Goal: Task Accomplishment & Management: Use online tool/utility

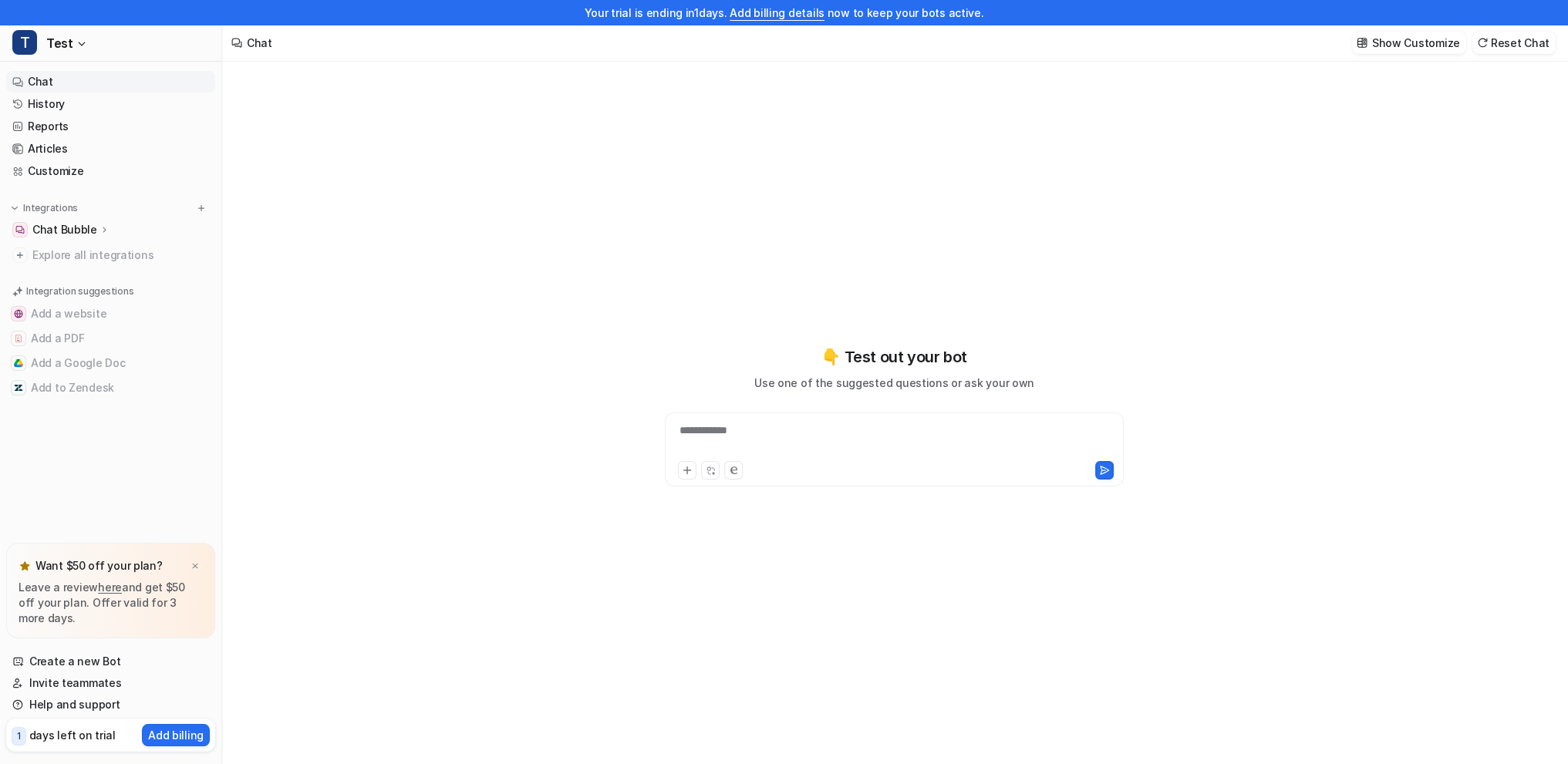
click at [91, 228] on p "Chat Bubble" at bounding box center [65, 229] width 65 height 15
click at [83, 251] on p "Overview" at bounding box center [68, 251] width 50 height 15
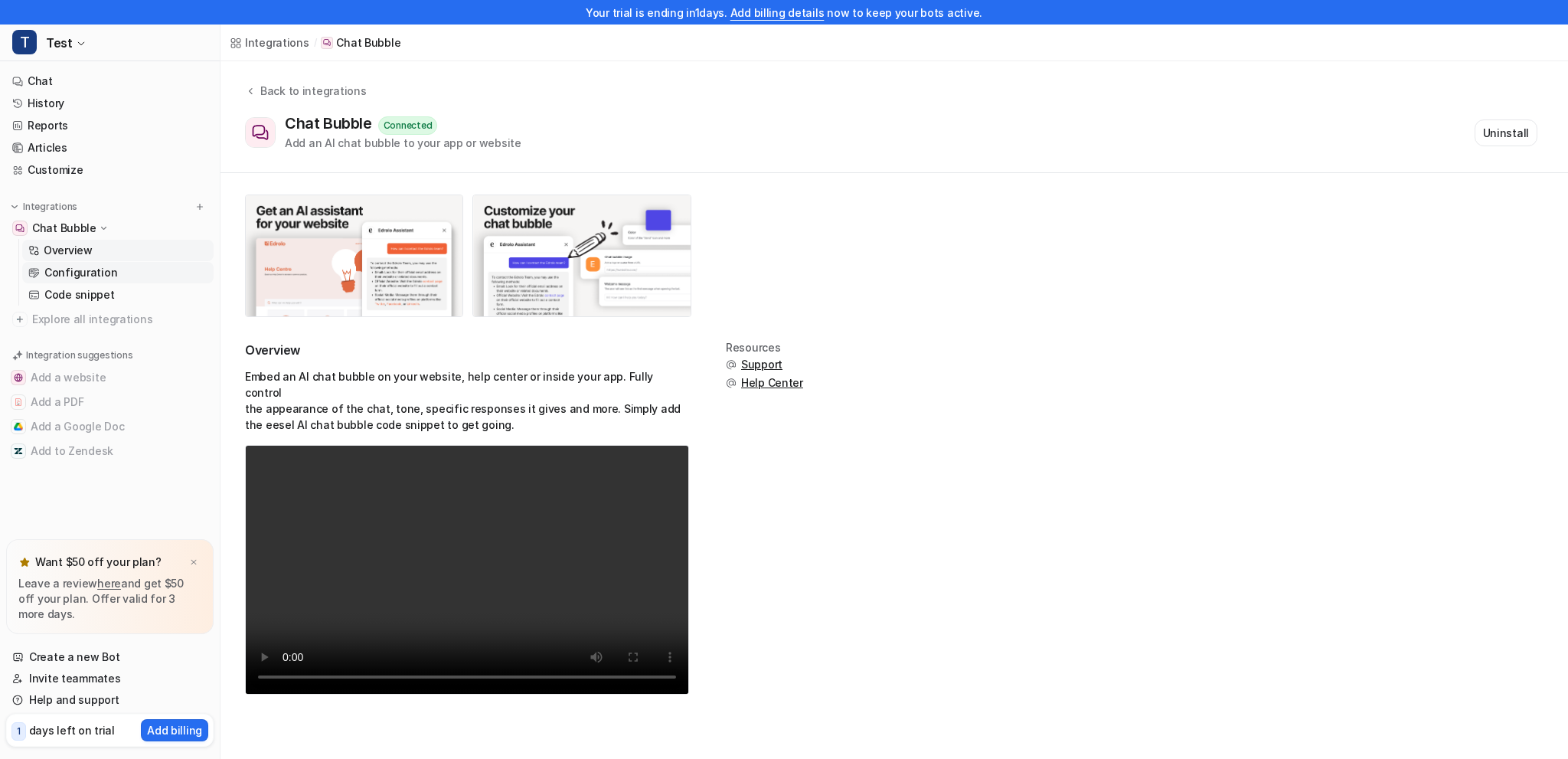
click at [91, 272] on p "Configuration" at bounding box center [81, 272] width 73 height 15
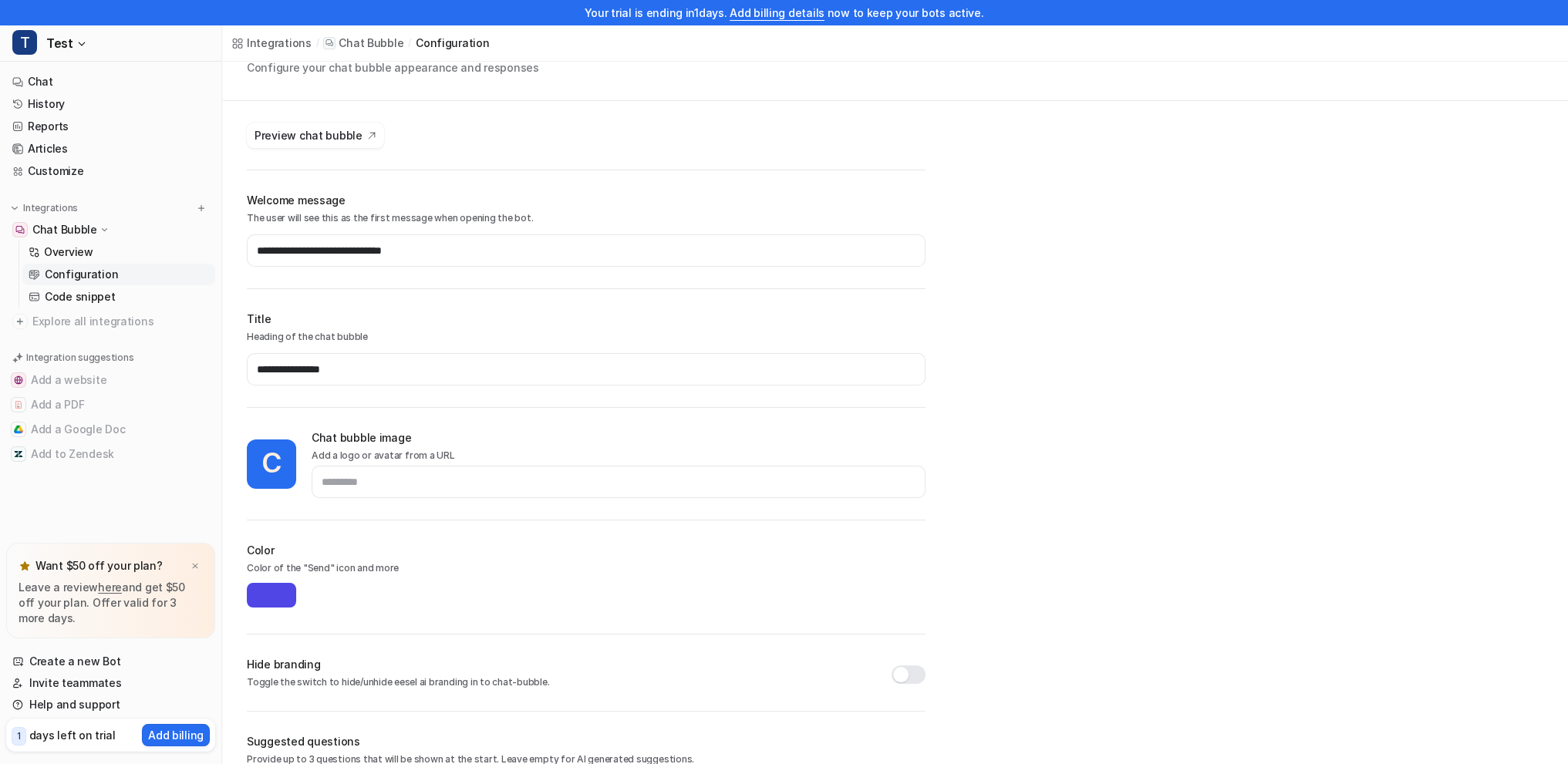
scroll to position [196, 0]
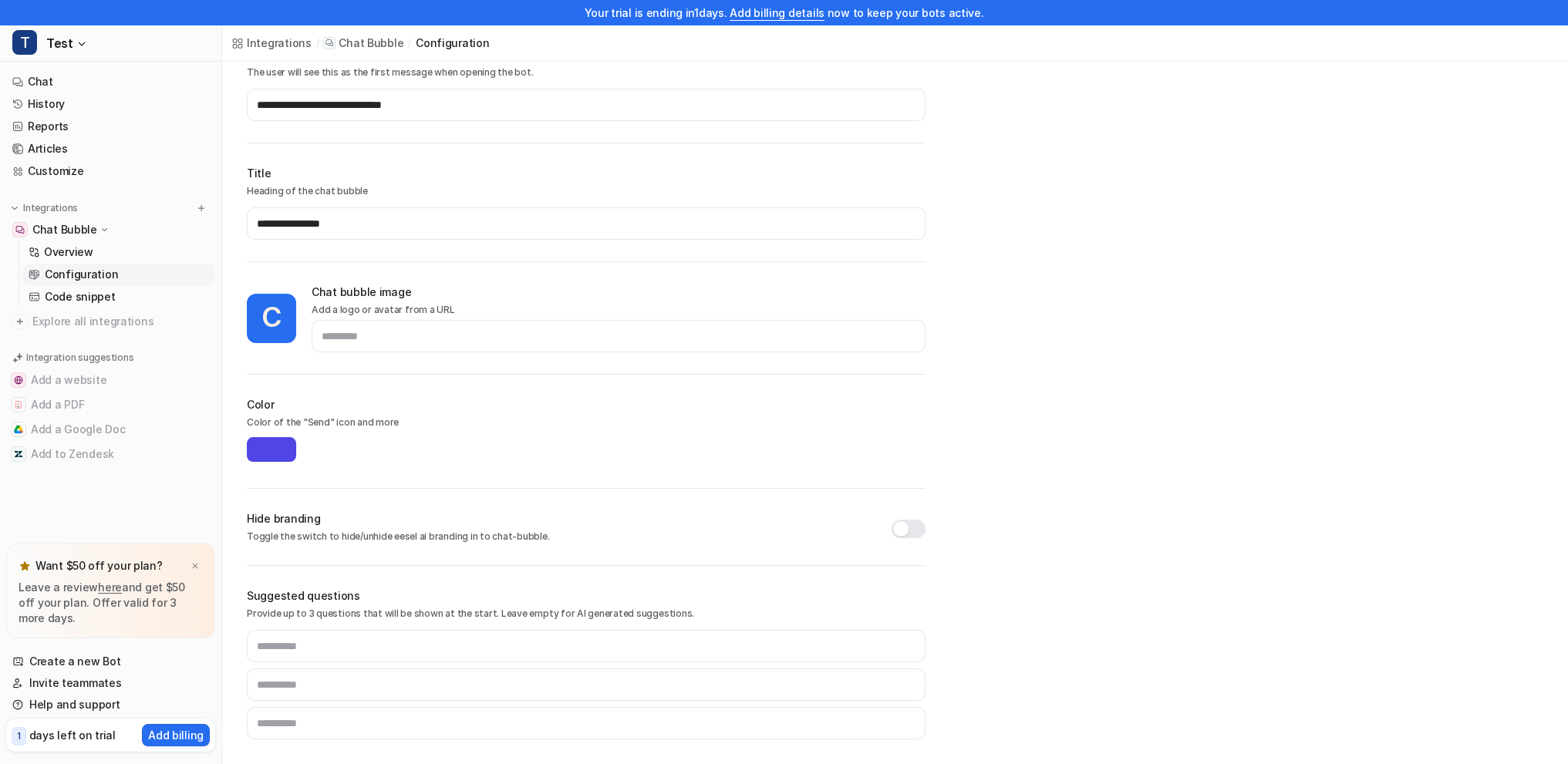
click at [86, 272] on p "Configuration" at bounding box center [81, 274] width 73 height 15
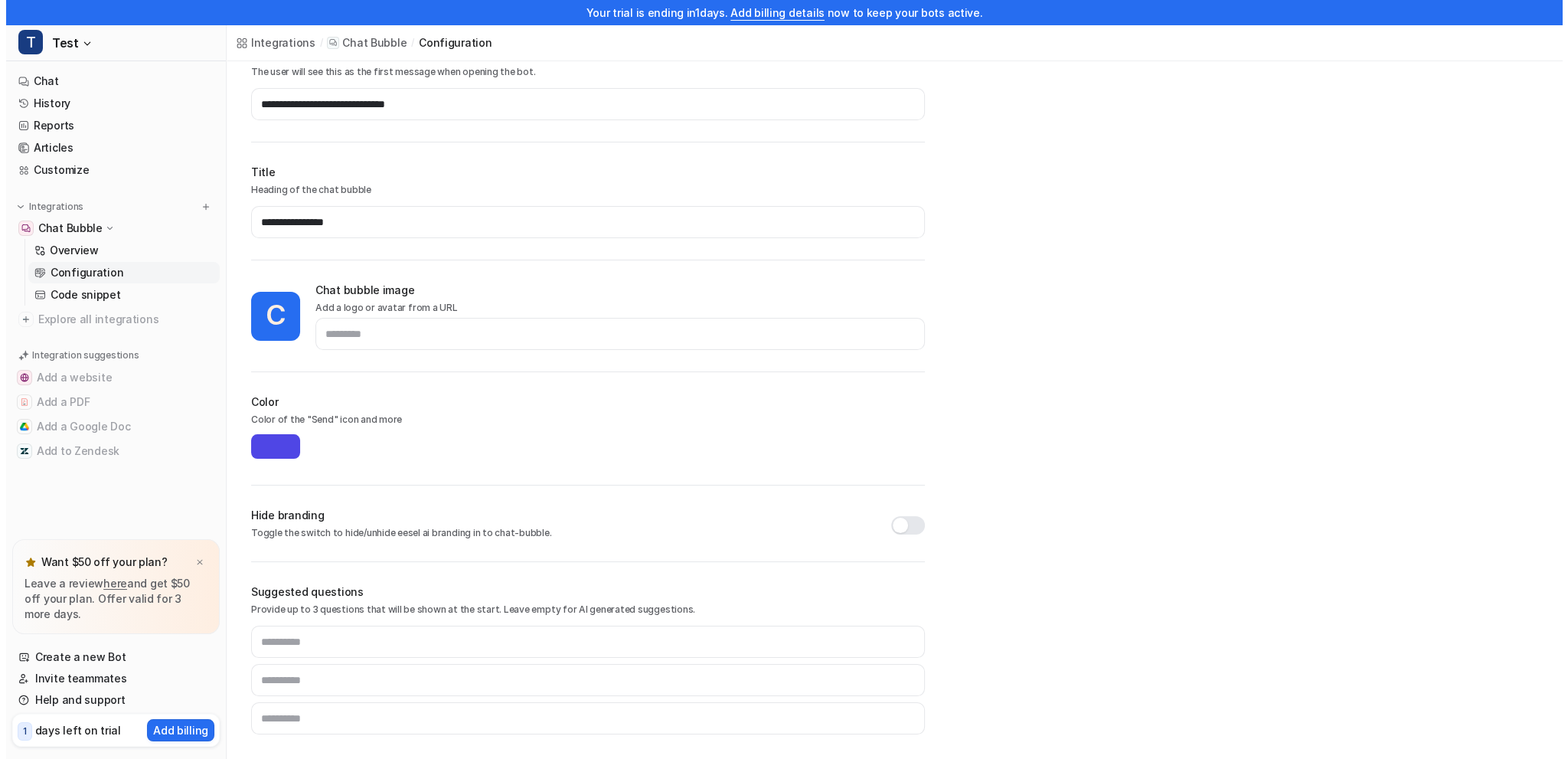
scroll to position [0, 0]
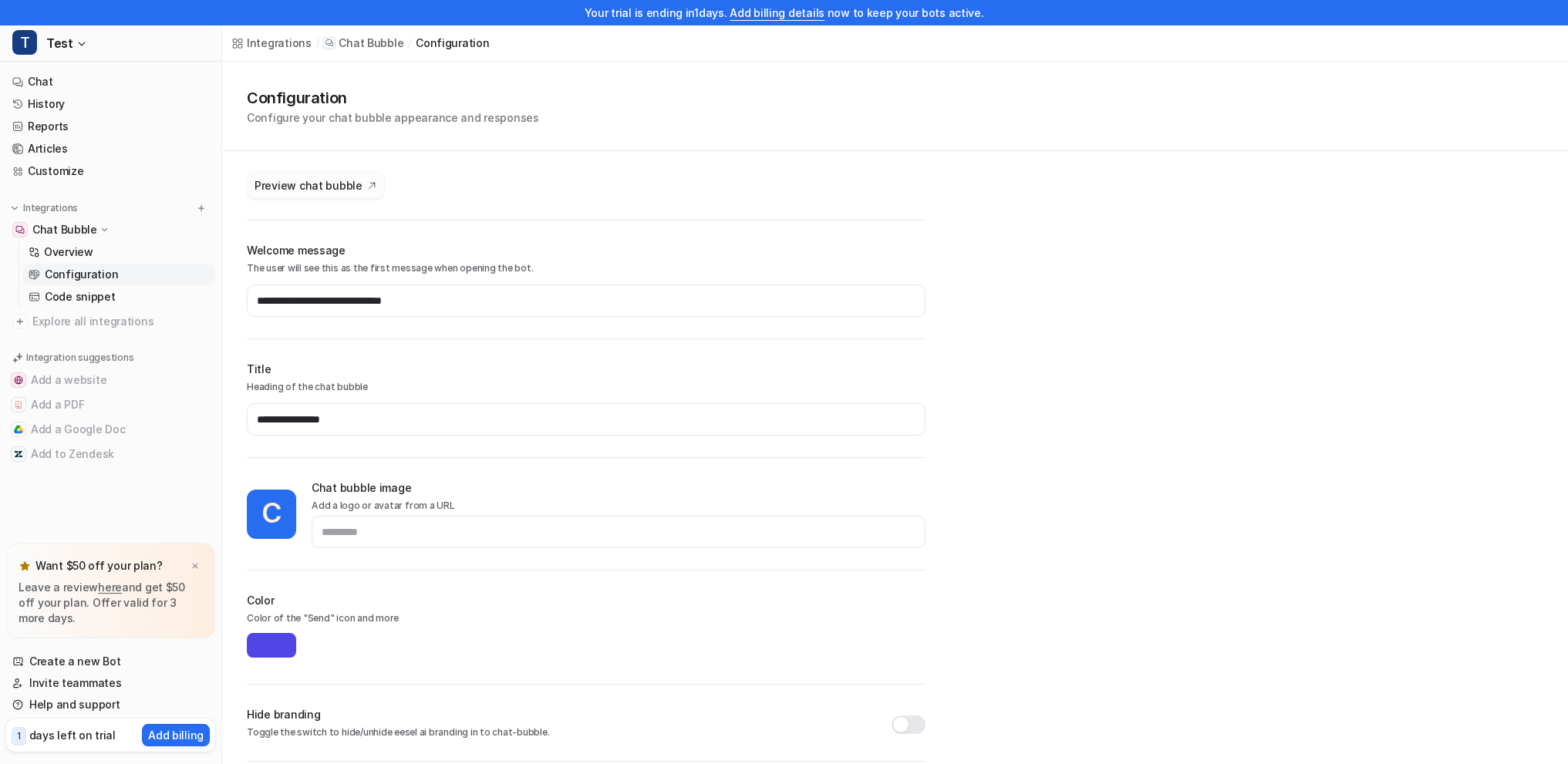
click at [327, 188] on span "Preview chat bubble" at bounding box center [309, 186] width 108 height 16
click at [97, 301] on p "Code snippet" at bounding box center [80, 296] width 71 height 15
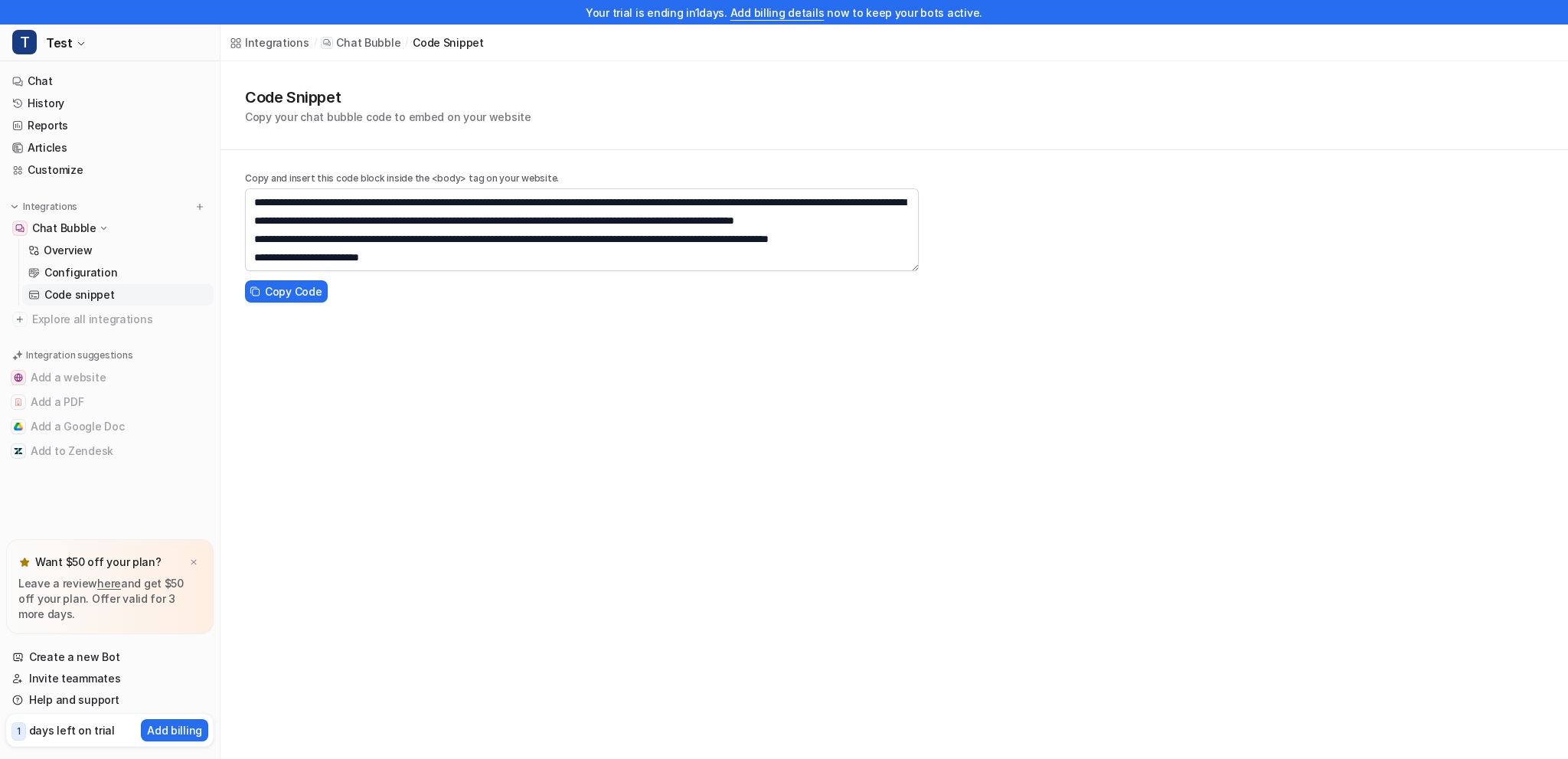
click at [215, 187] on div "Your trial is ending in 1 days. Add billing details now to keep your bots activ…" at bounding box center [784, 379] width 1568 height 759
click at [80, 225] on p "Chat Bubble" at bounding box center [65, 228] width 65 height 15
click at [74, 171] on link "Customize" at bounding box center [110, 170] width 208 height 22
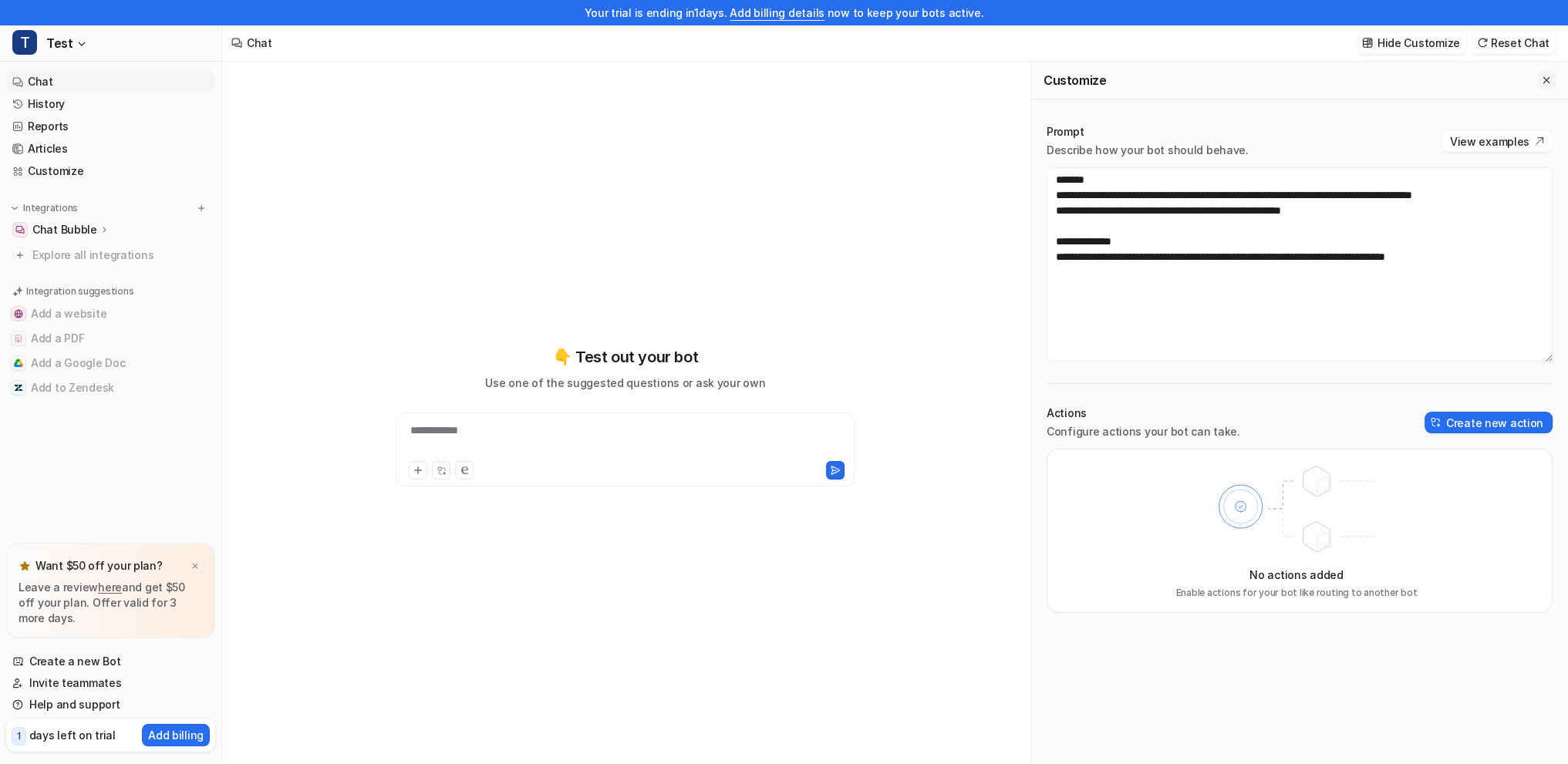
click at [1543, 79] on icon "Close flyout" at bounding box center [1546, 80] width 11 height 11
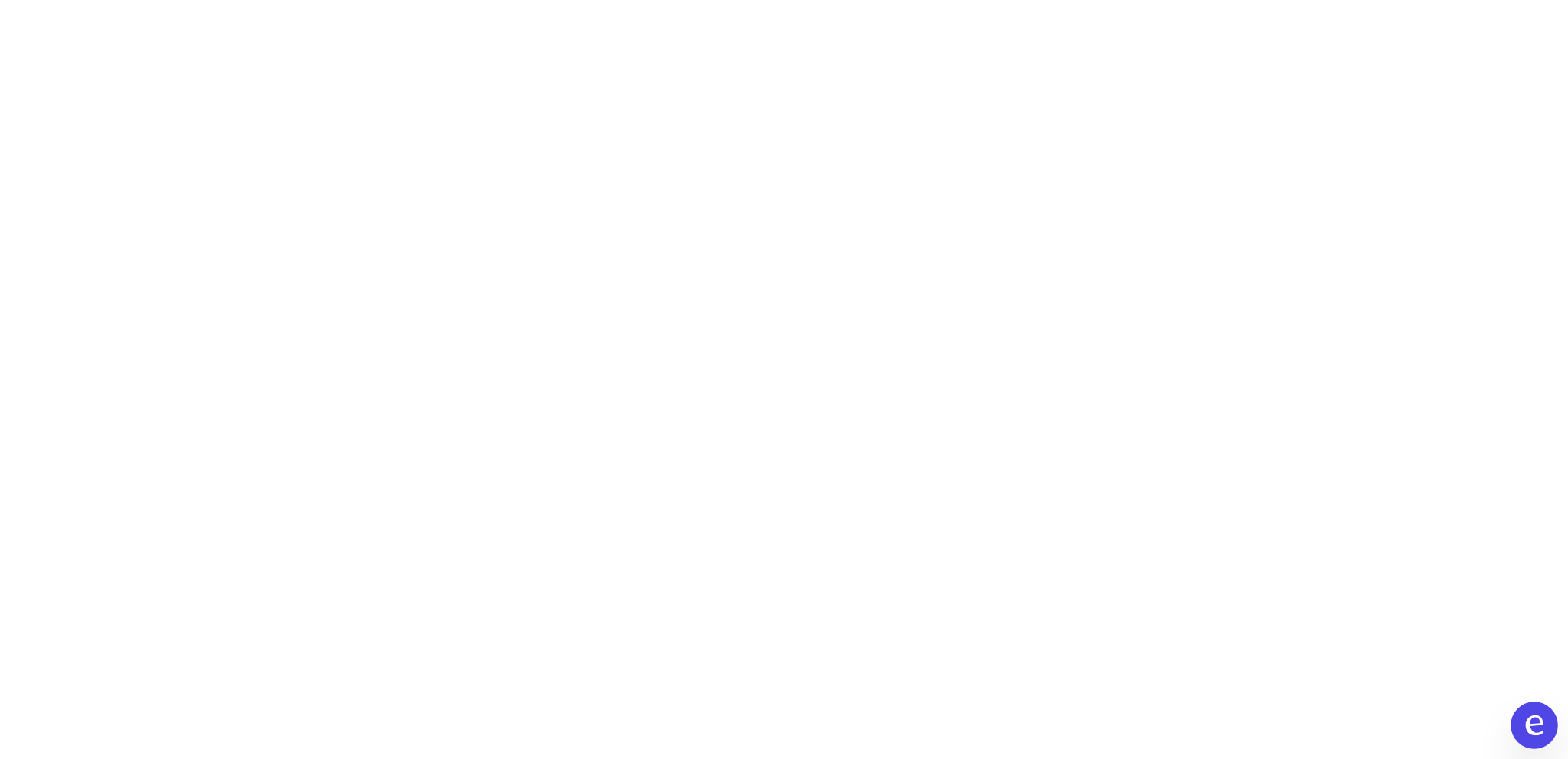
click at [1535, 723] on icon at bounding box center [1534, 725] width 20 height 20
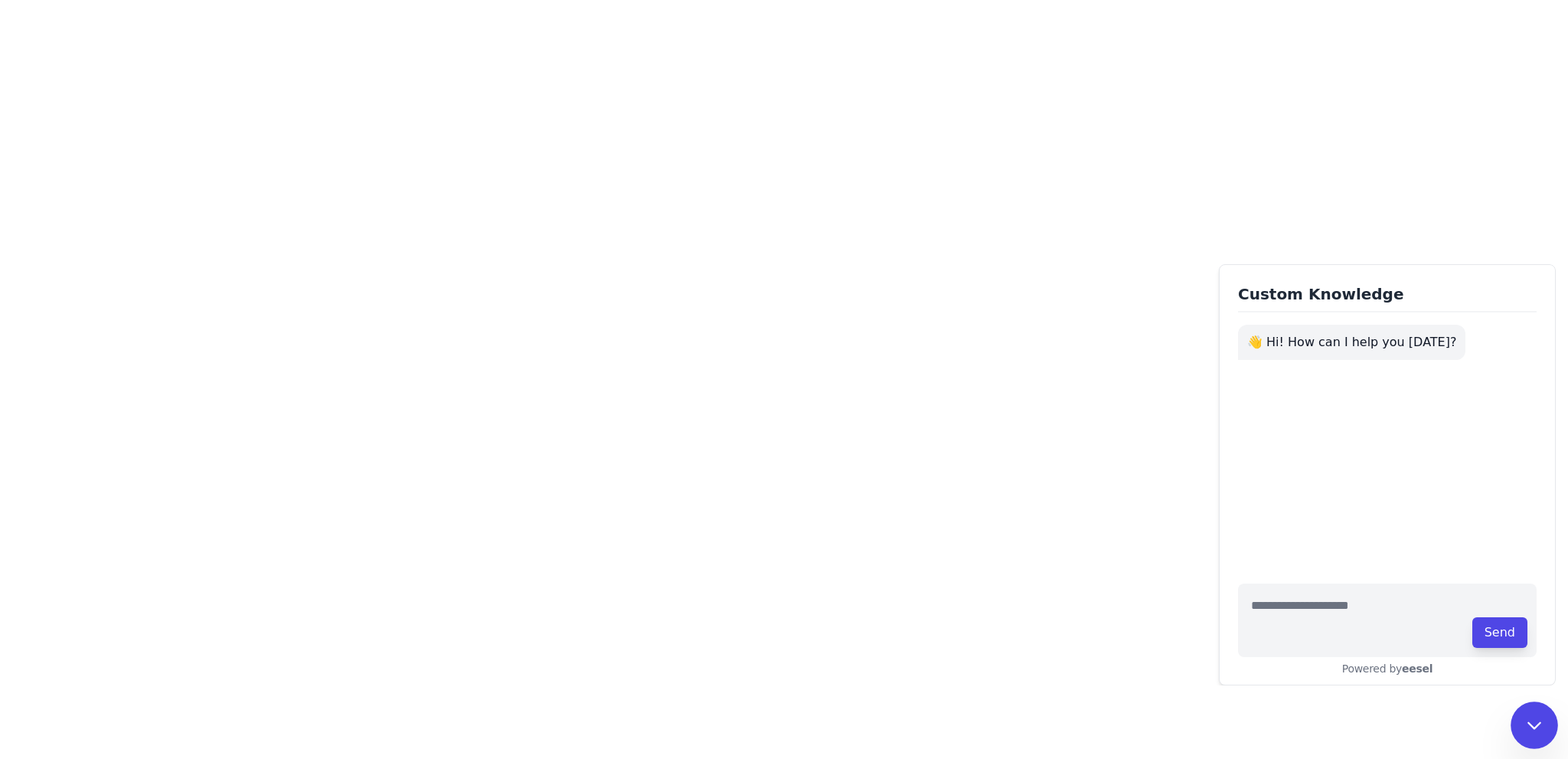
click at [1532, 724] on icon at bounding box center [1534, 725] width 20 height 20
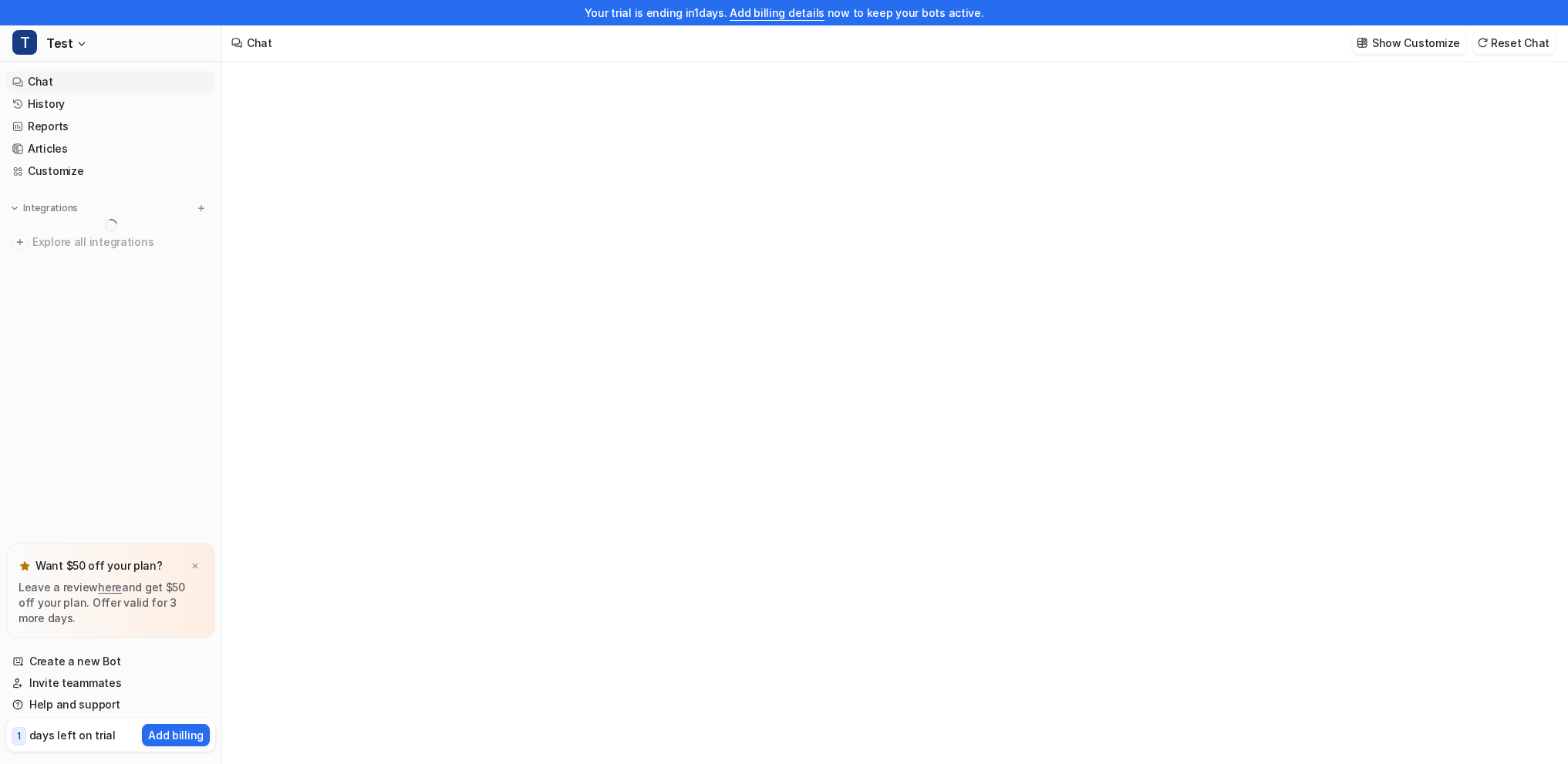
type textarea "**********"
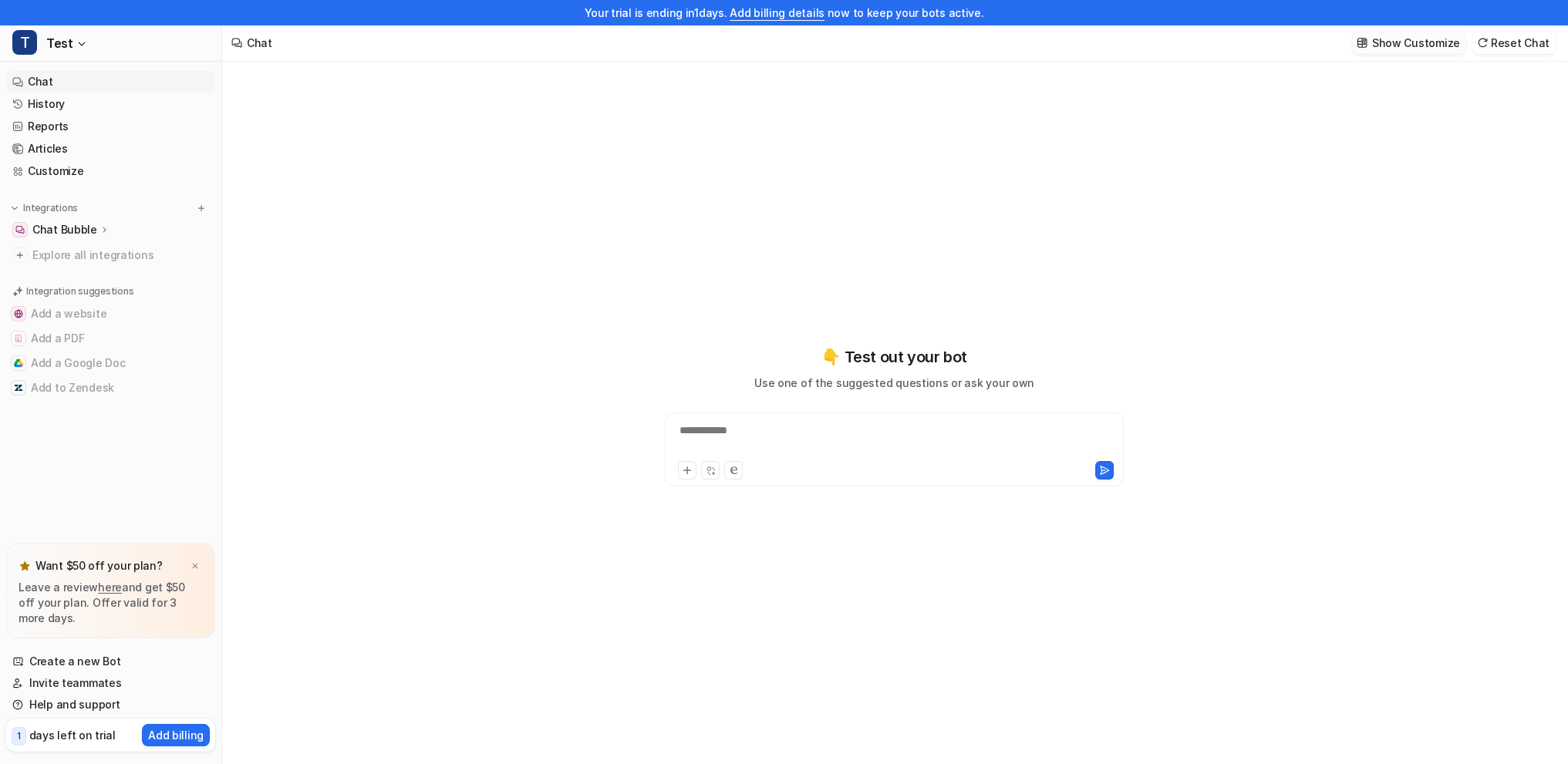
click at [1426, 42] on p "Show Customize" at bounding box center [1417, 43] width 88 height 16
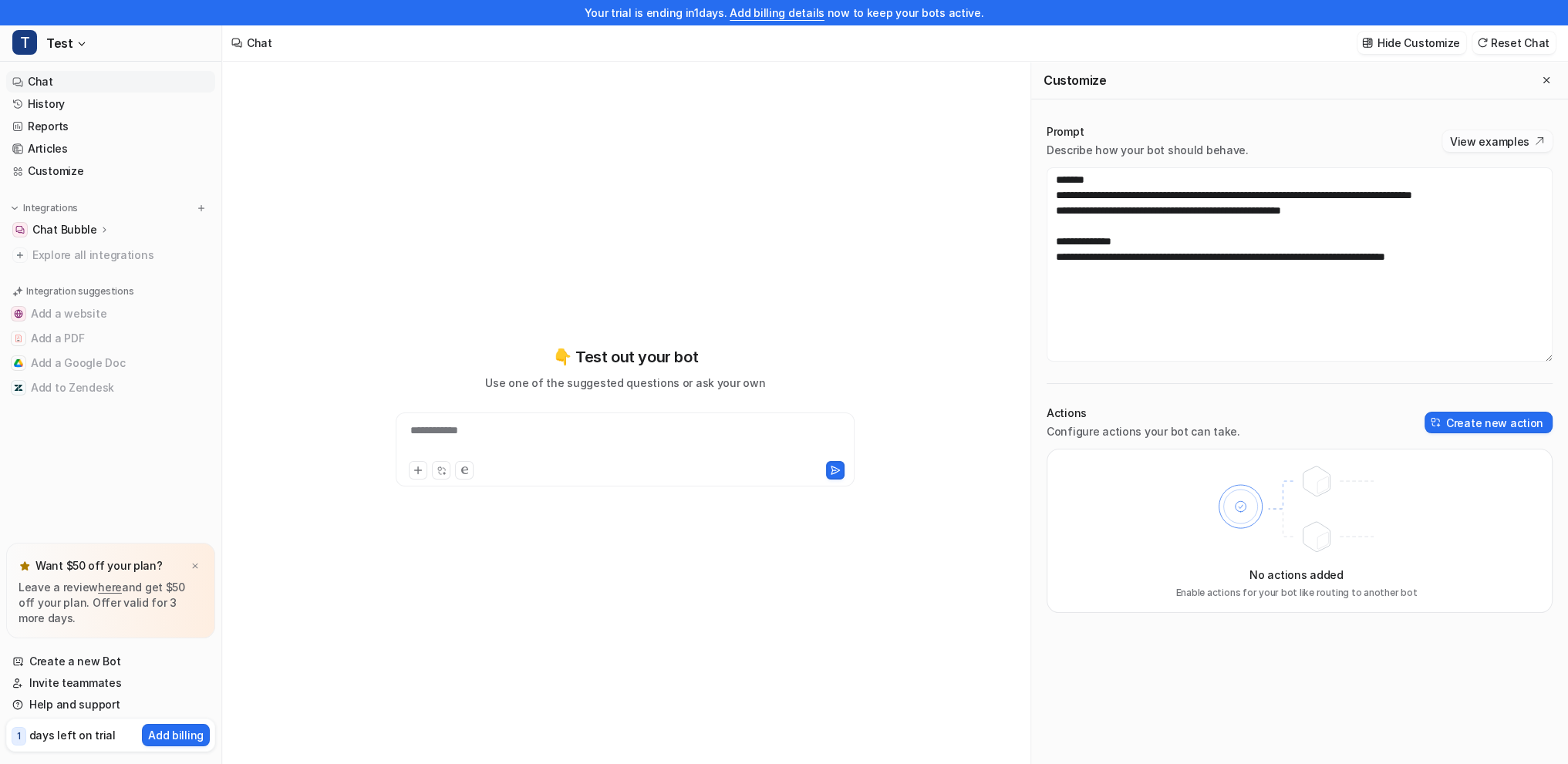
click at [1525, 147] on button "View examples" at bounding box center [1497, 141] width 110 height 22
click at [56, 257] on span "Explore all integrations" at bounding box center [120, 255] width 177 height 24
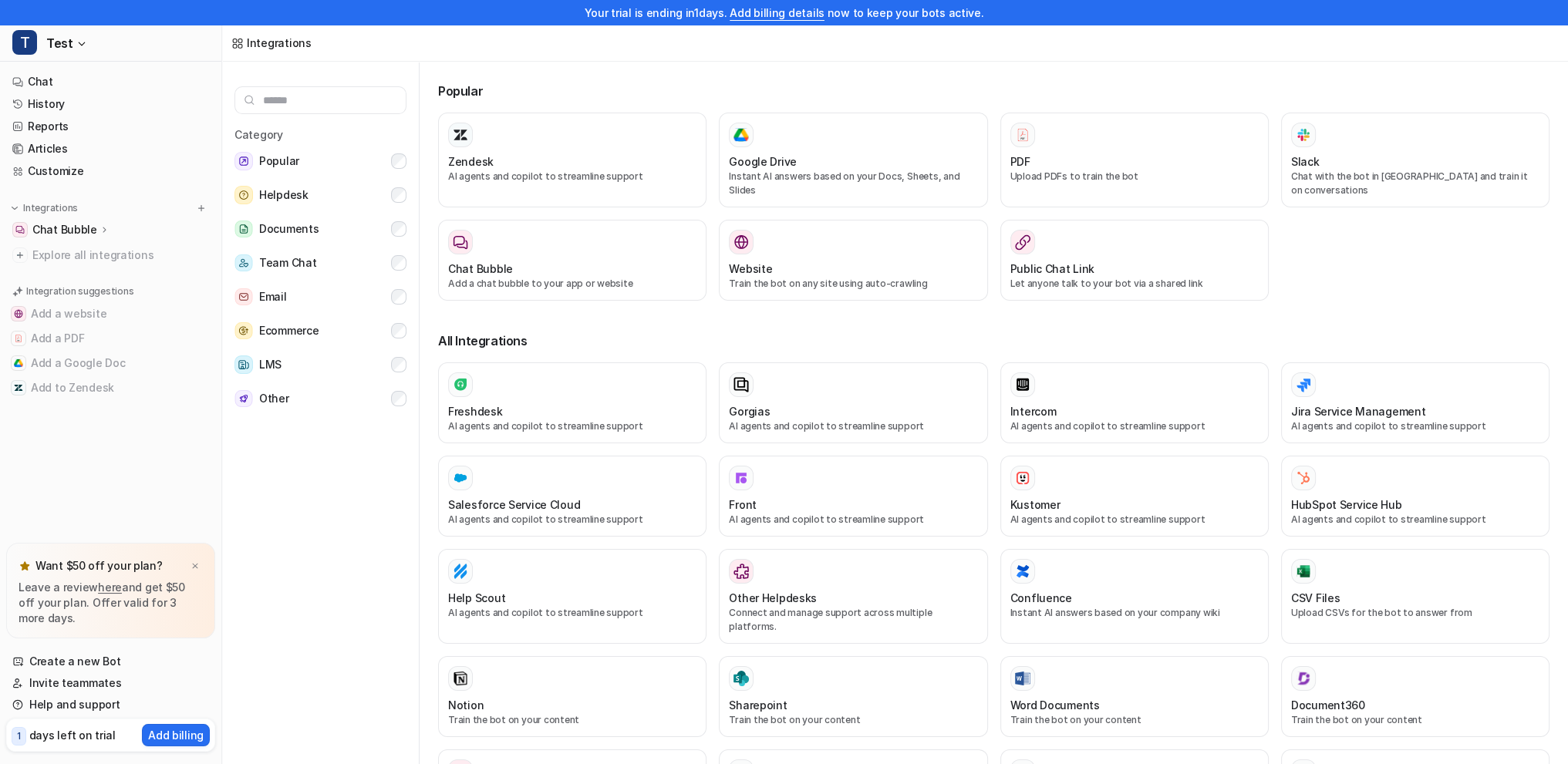
click at [63, 232] on p "Chat Bubble" at bounding box center [65, 229] width 65 height 15
click at [107, 309] on span "Explore all integrations" at bounding box center [120, 321] width 177 height 24
click at [94, 301] on p "Code snippet" at bounding box center [80, 296] width 71 height 15
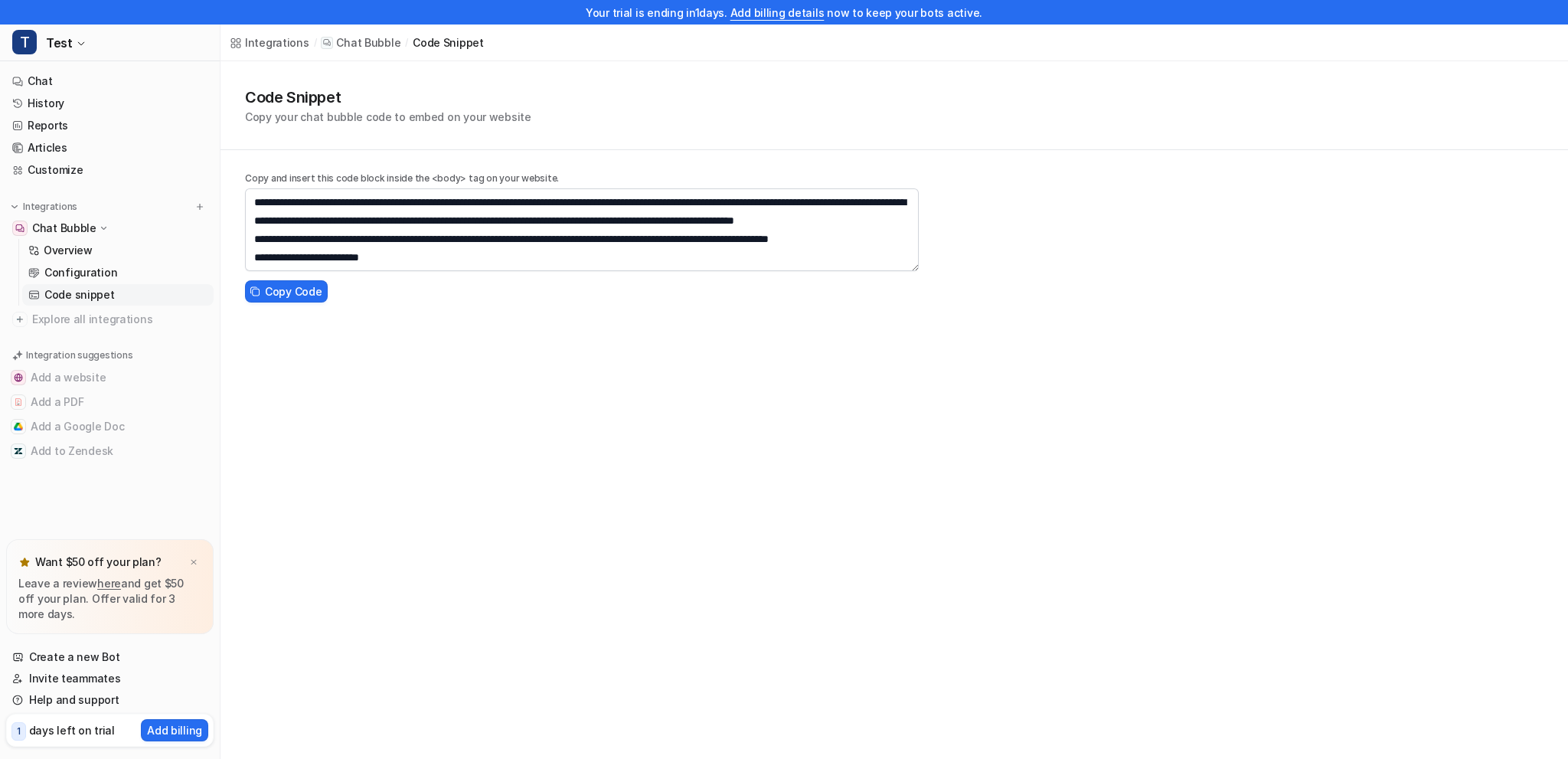
click at [440, 44] on div "code snippet" at bounding box center [449, 43] width 71 height 16
click at [344, 45] on p "Chat Bubble" at bounding box center [369, 43] width 65 height 15
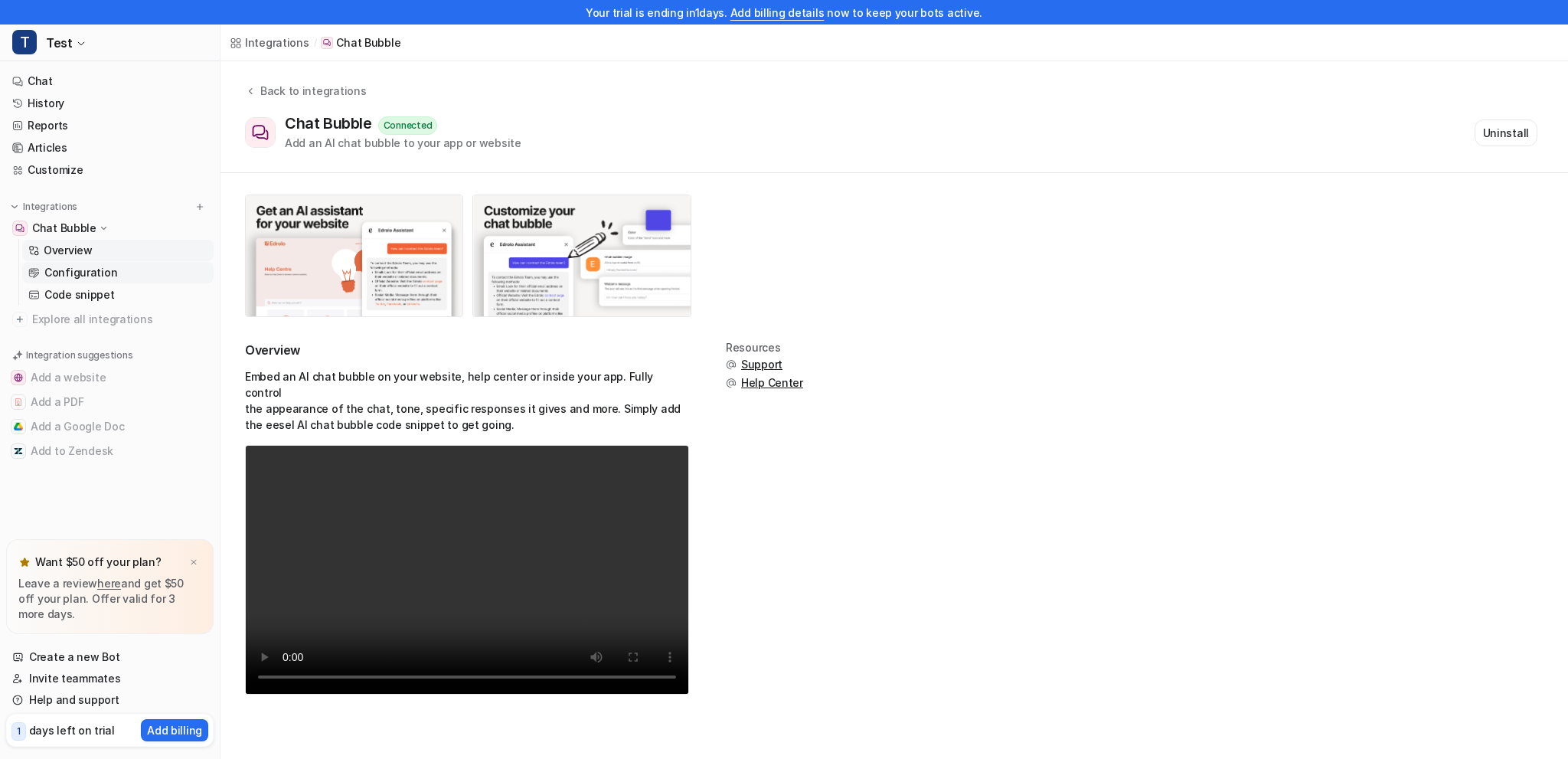
click at [83, 269] on p "Configuration" at bounding box center [81, 272] width 73 height 15
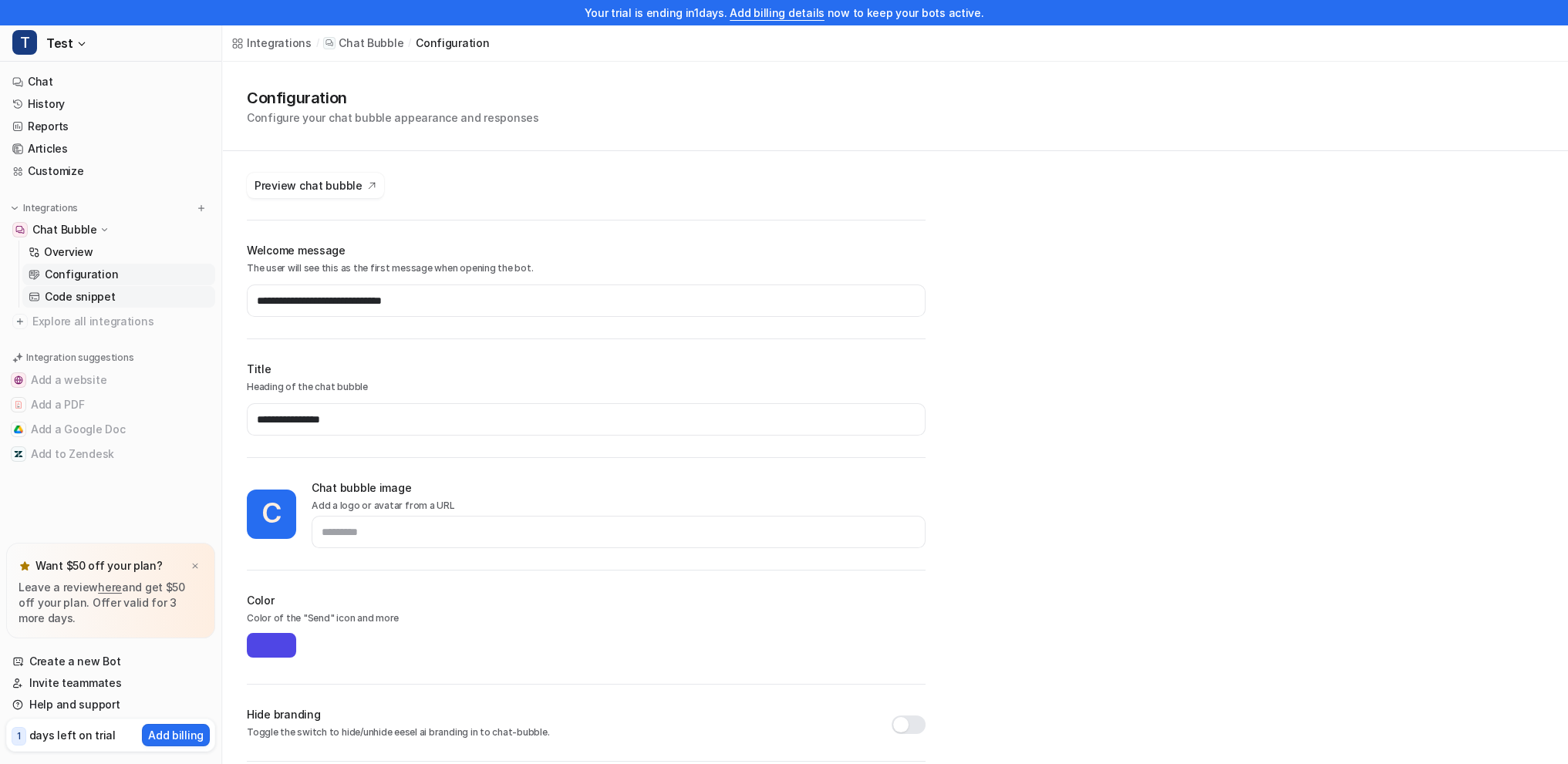
click at [77, 290] on p "Code snippet" at bounding box center [80, 296] width 71 height 15
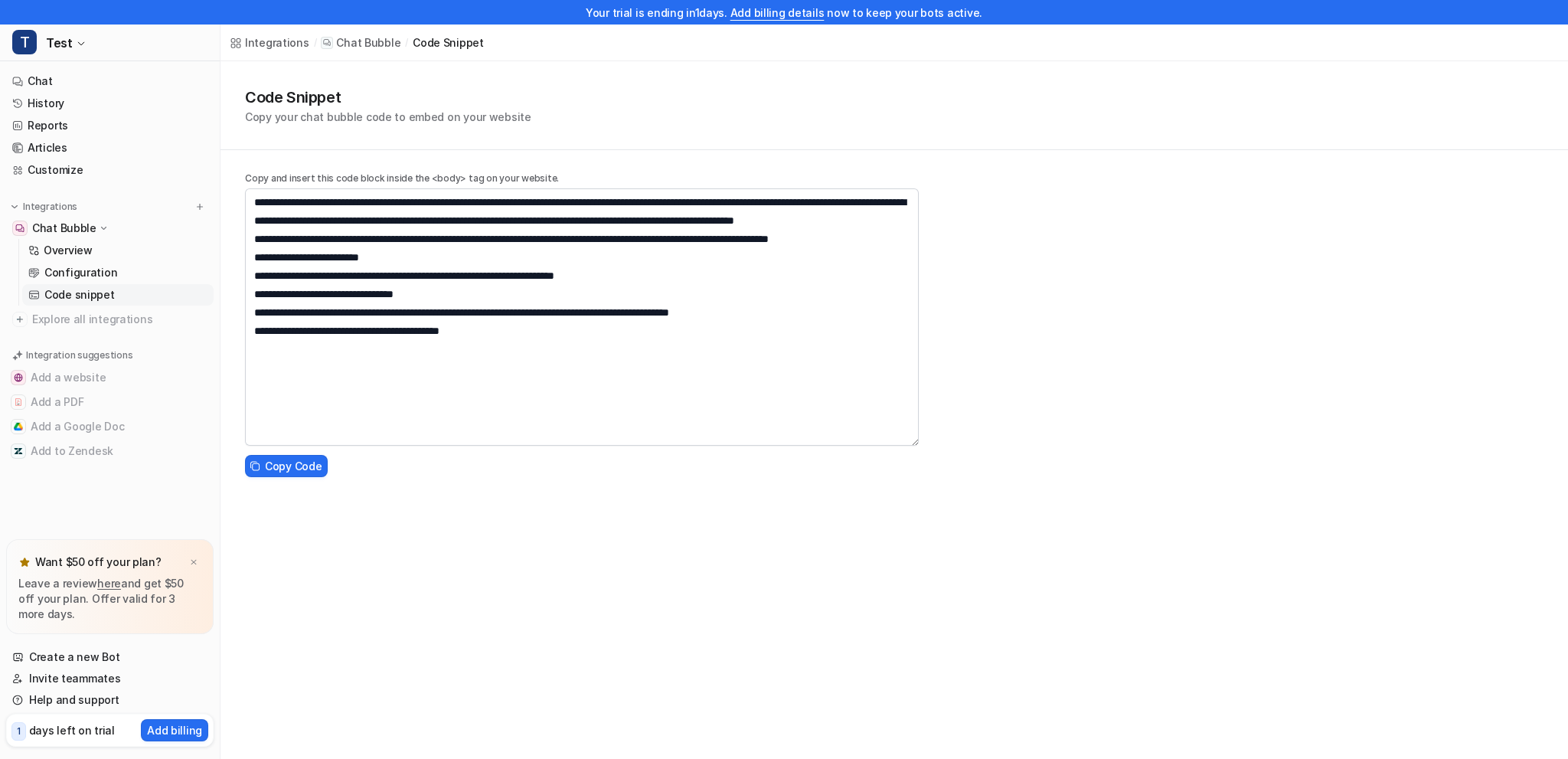
click at [935, 428] on div "**********" at bounding box center [894, 272] width 1347 height 422
